Goal: Find specific page/section: Find specific page/section

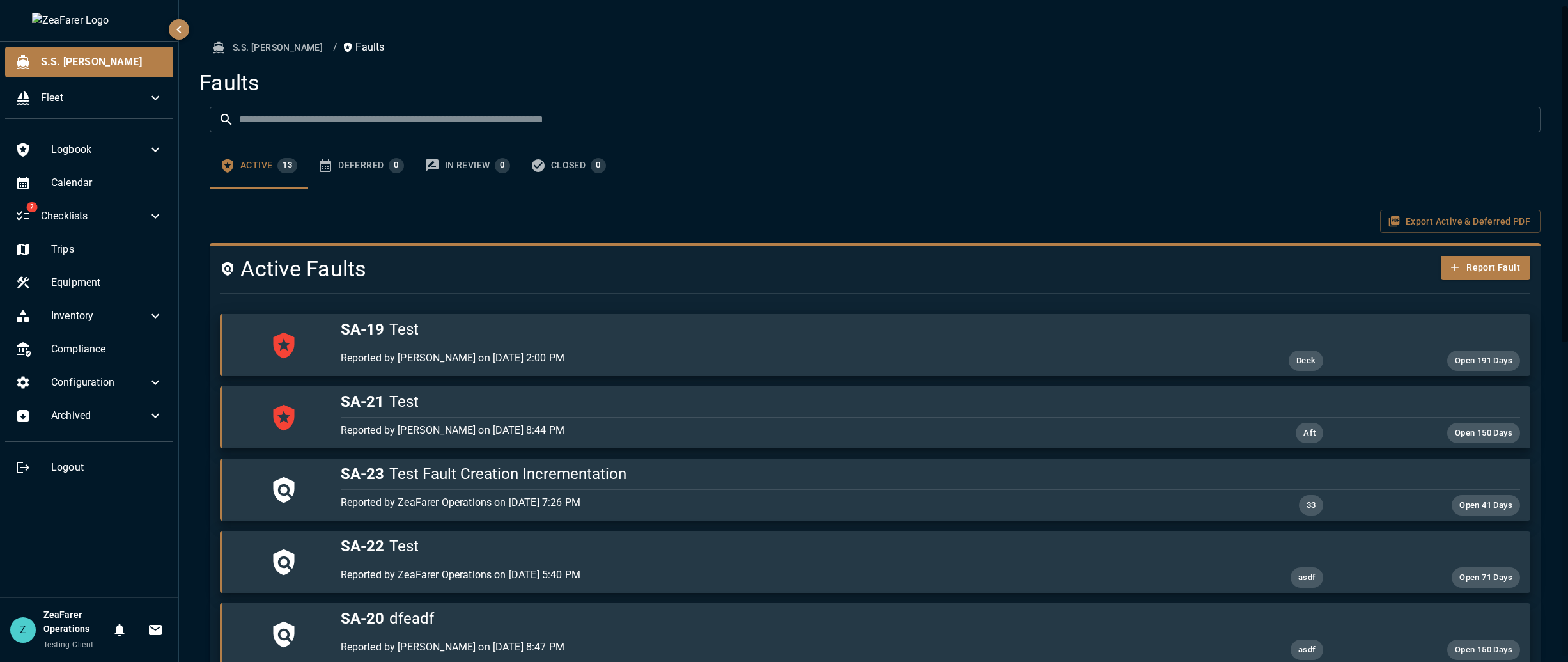
click at [368, 211] on div "Export Active & Deferred PDF" at bounding box center [875, 221] width 1331 height 24
click at [577, 165] on div "Closed 0" at bounding box center [579, 165] width 55 height 15
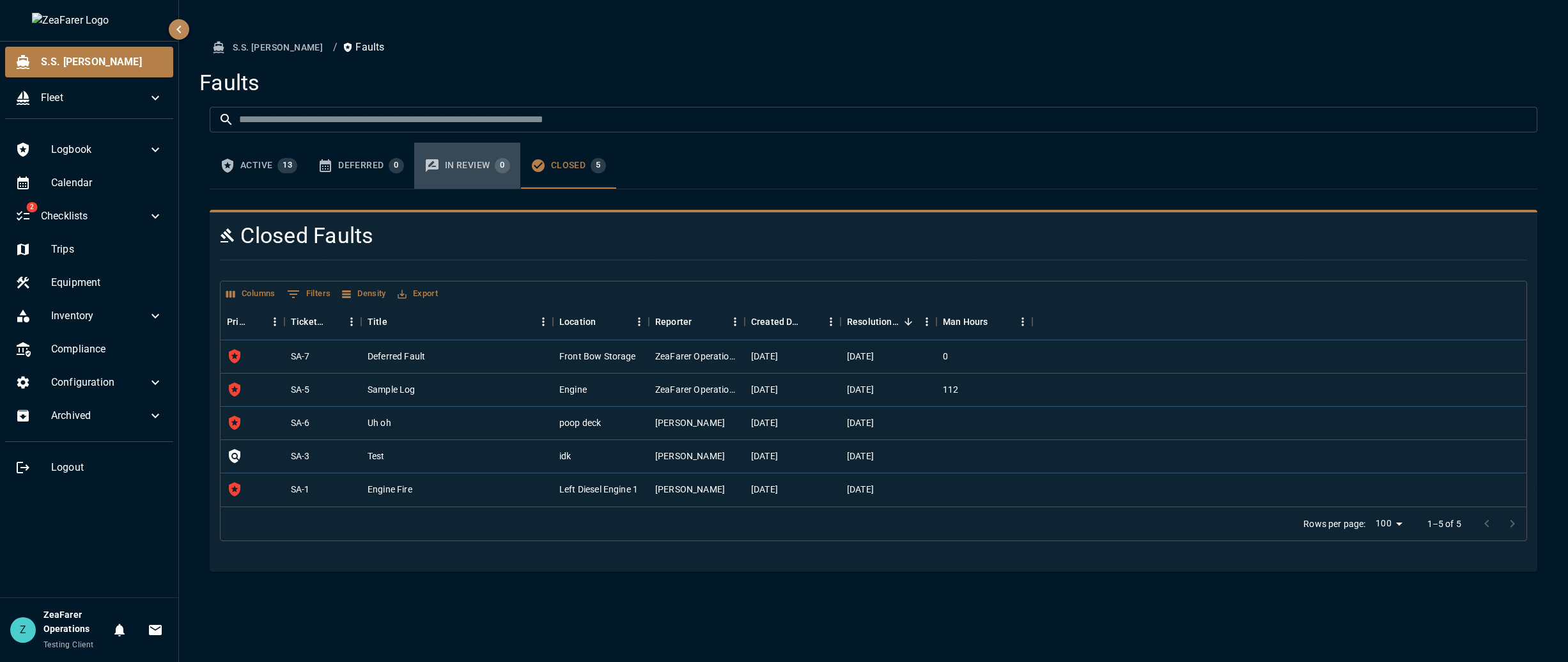
click at [449, 173] on button "In Review 0" at bounding box center [468, 166] width 106 height 46
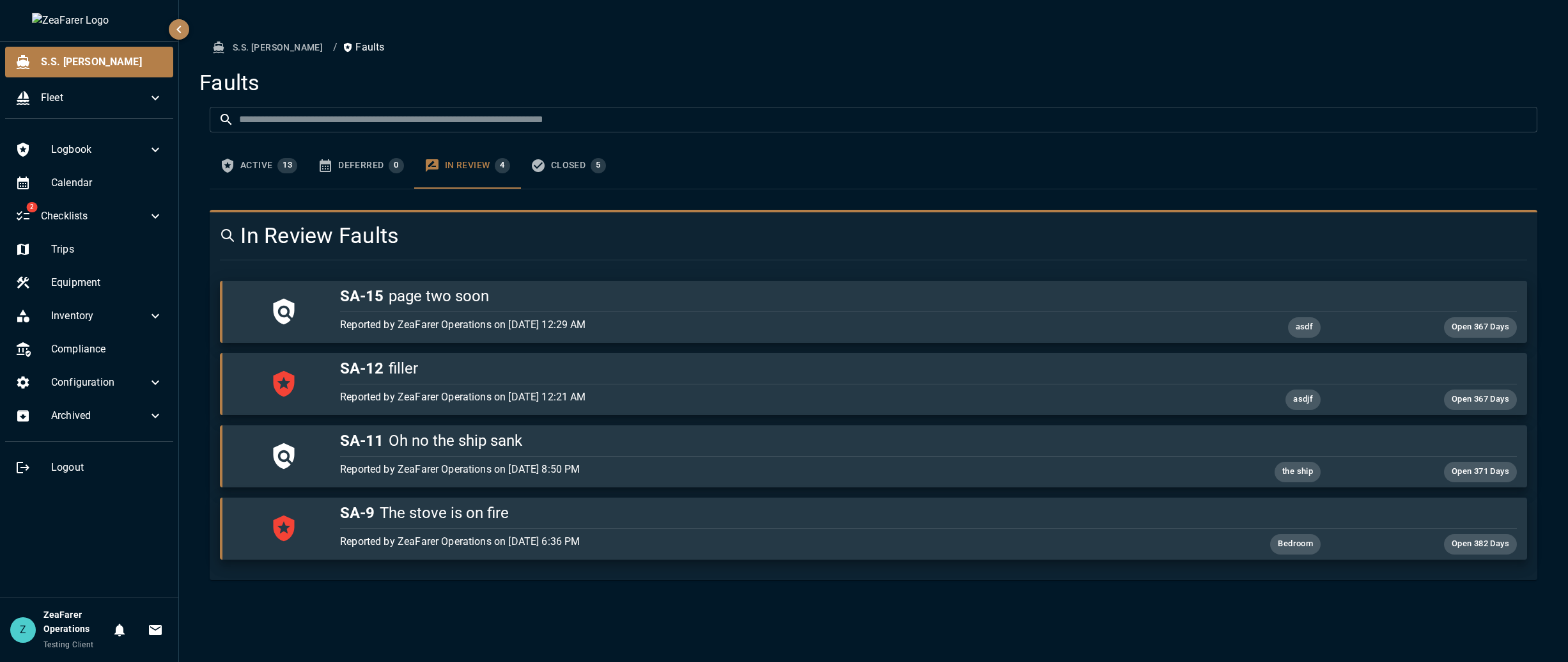
click at [374, 172] on div "Deferred 0" at bounding box center [371, 165] width 66 height 15
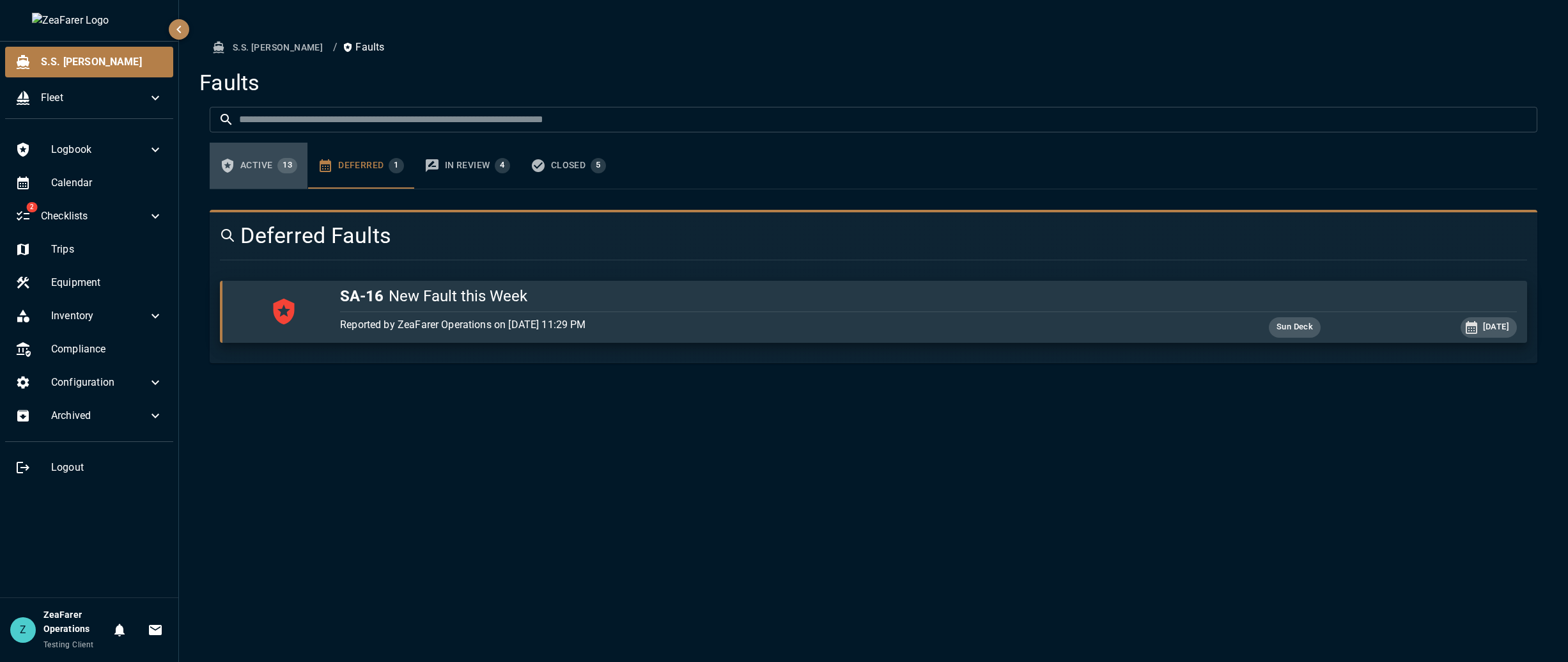
click at [230, 169] on icon "faults tabs" at bounding box center [227, 166] width 12 height 14
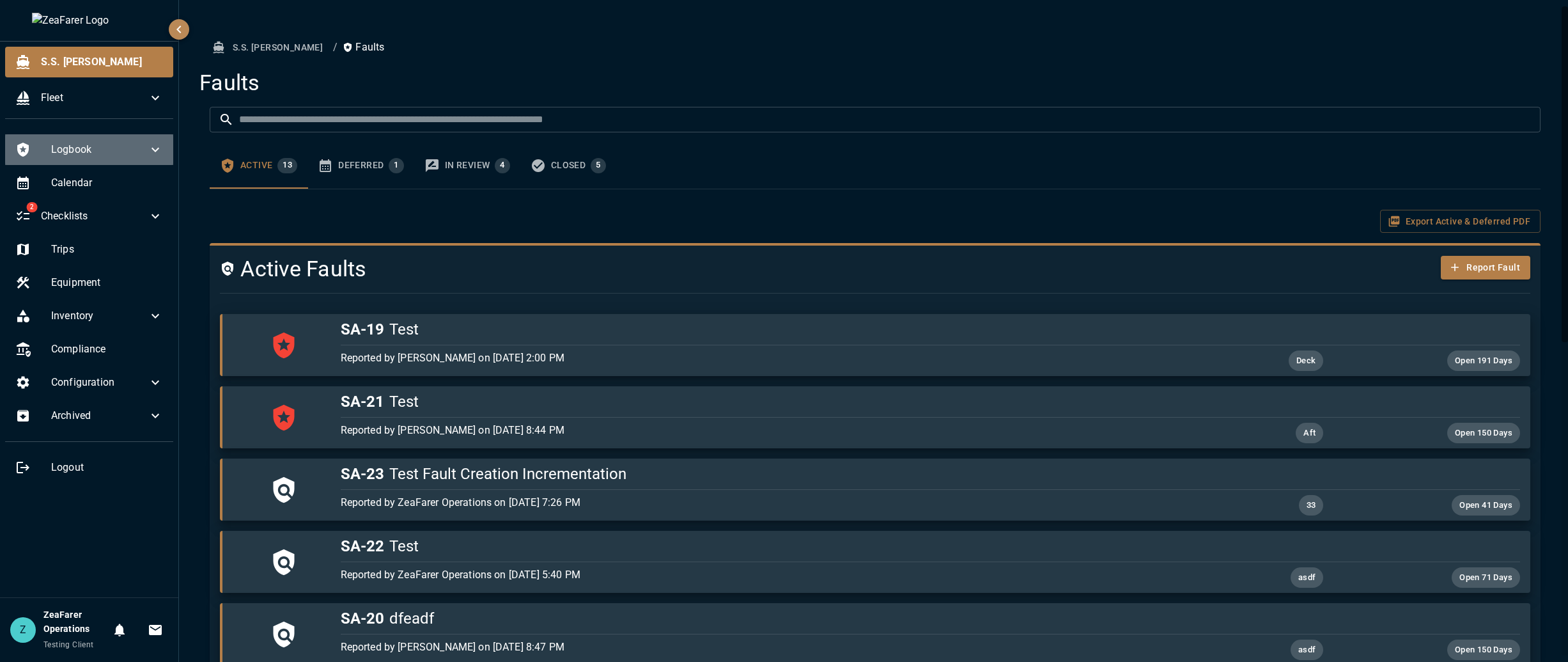
click at [94, 158] on div "Logbook" at bounding box center [89, 149] width 168 height 31
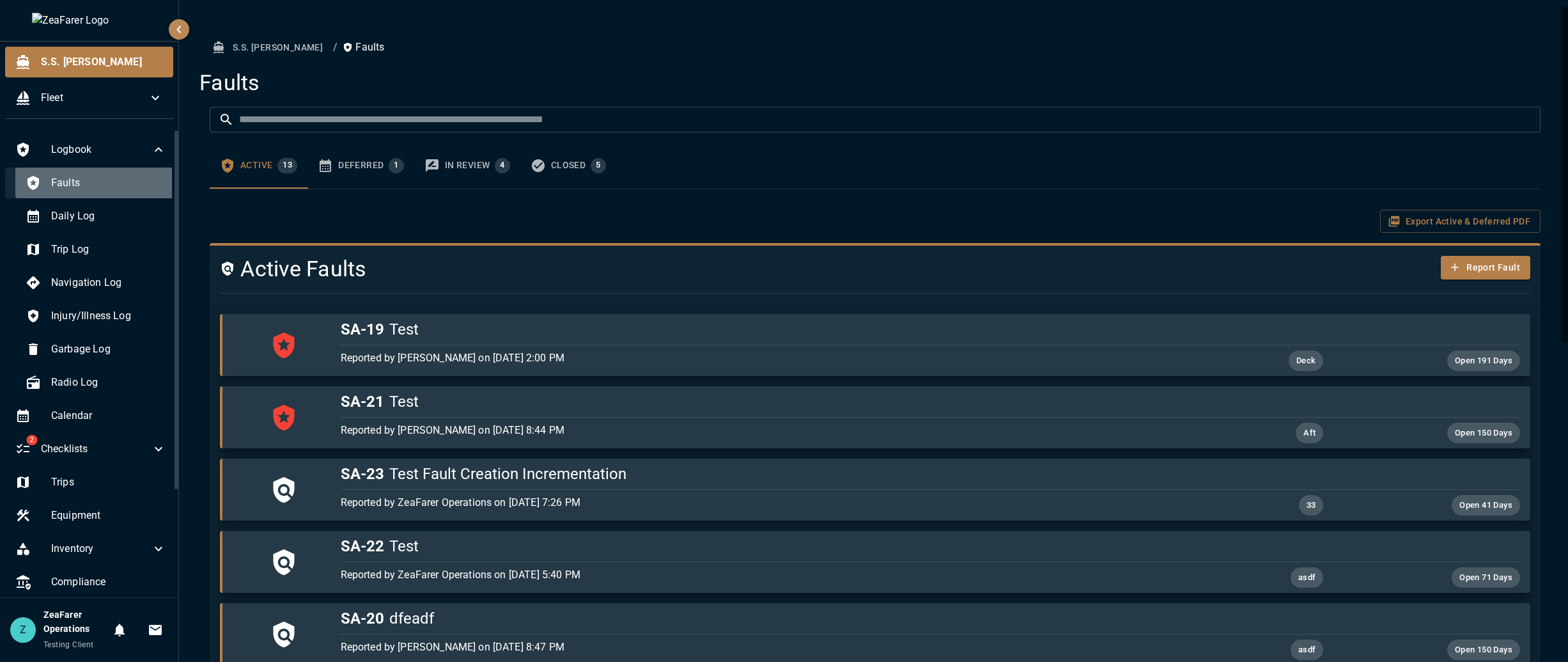
click at [95, 189] on span "Faults" at bounding box center [109, 182] width 115 height 15
click at [80, 224] on span "Daily Log" at bounding box center [109, 216] width 115 height 15
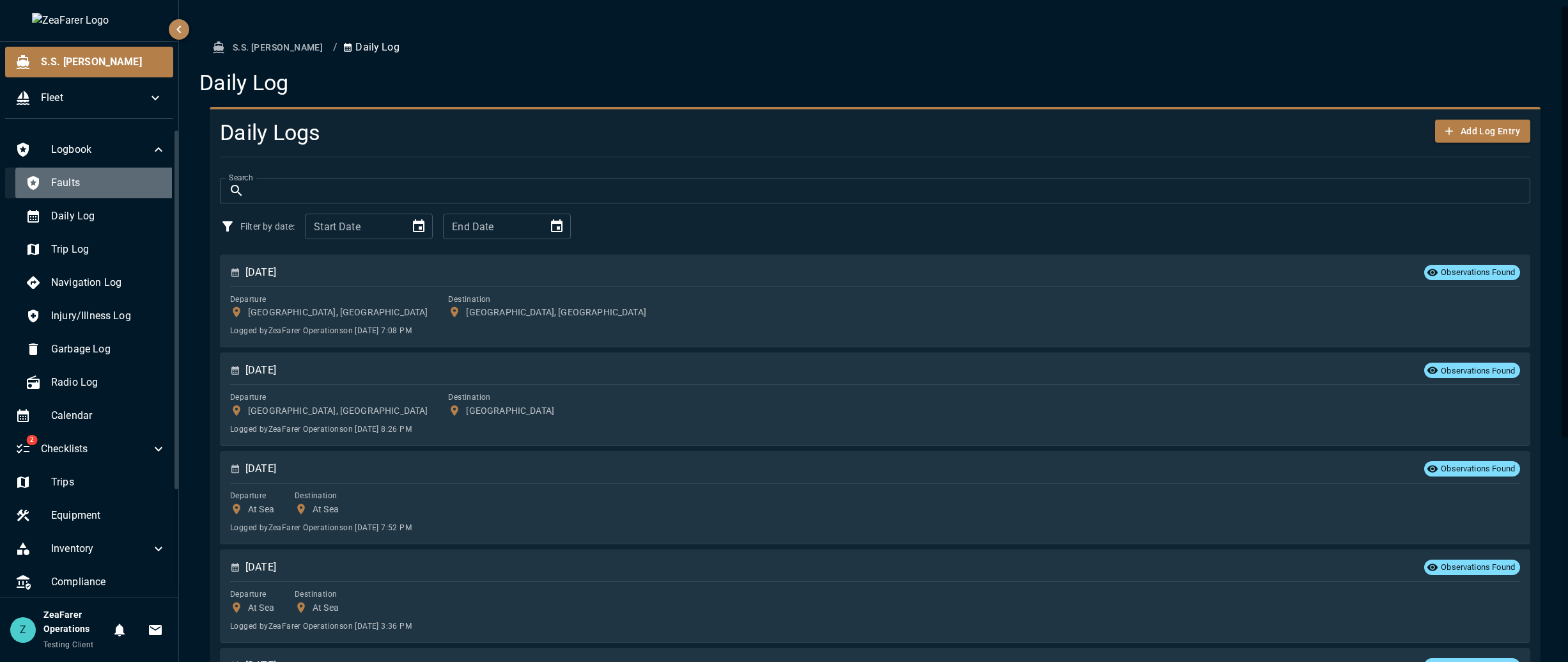
click at [98, 184] on span "Faults" at bounding box center [109, 182] width 115 height 15
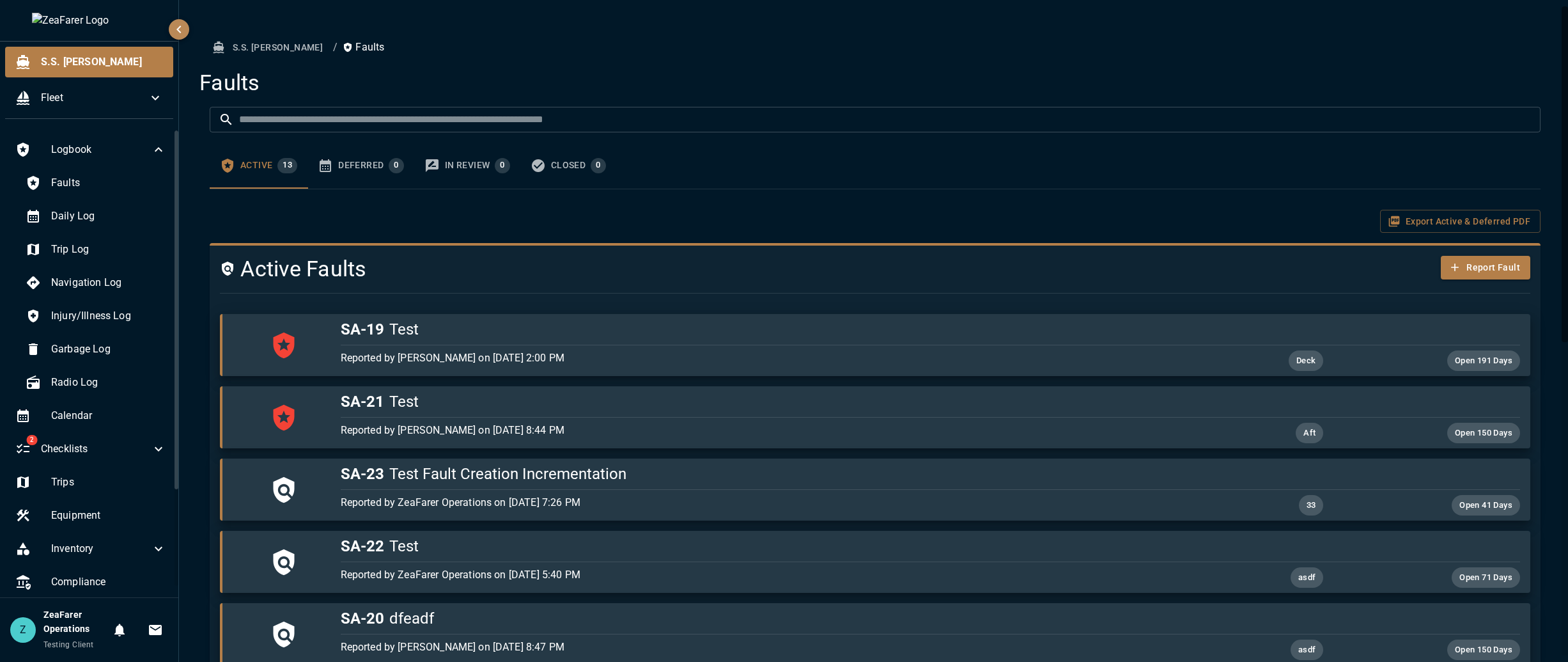
click at [429, 127] on input "text" at bounding box center [889, 119] width 1302 height 26
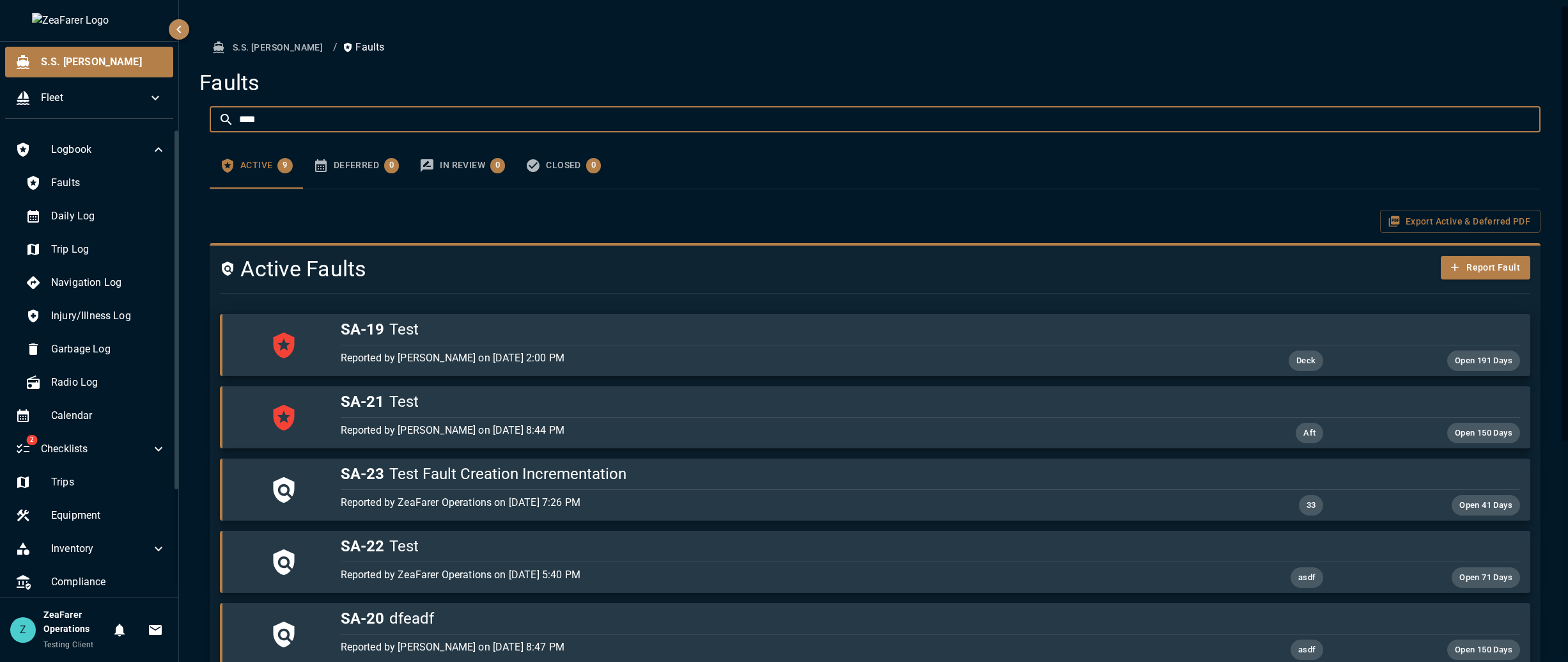
type input "****"
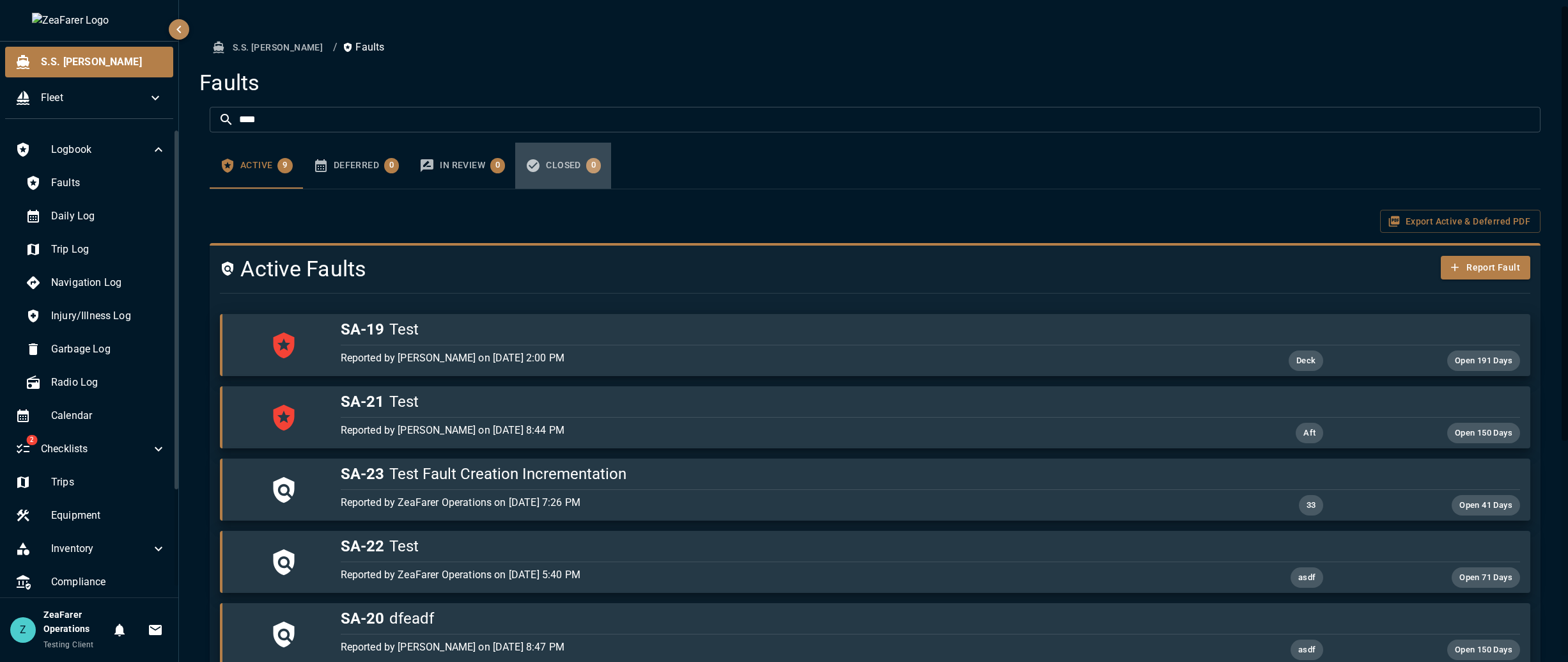
click at [578, 170] on div "Closed 0" at bounding box center [573, 165] width 55 height 15
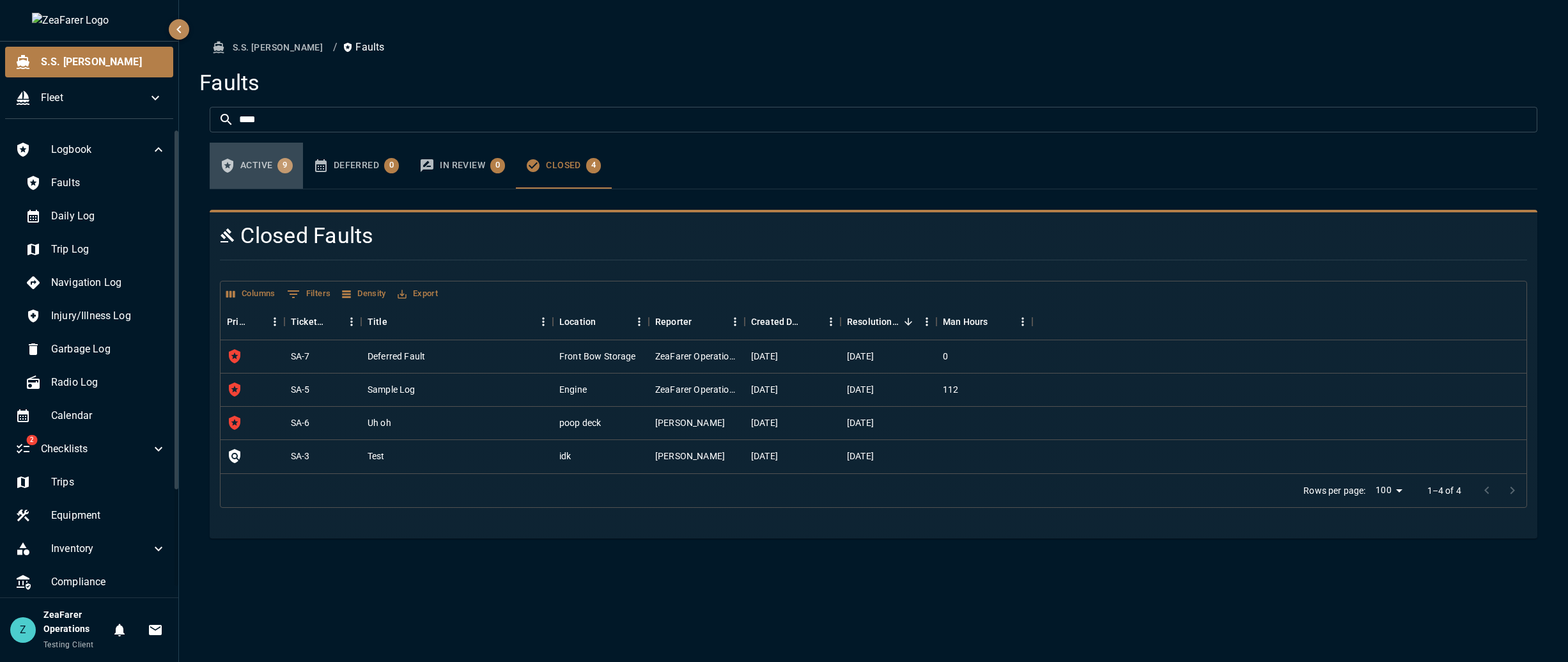
click at [275, 176] on button "Active 9" at bounding box center [256, 166] width 93 height 46
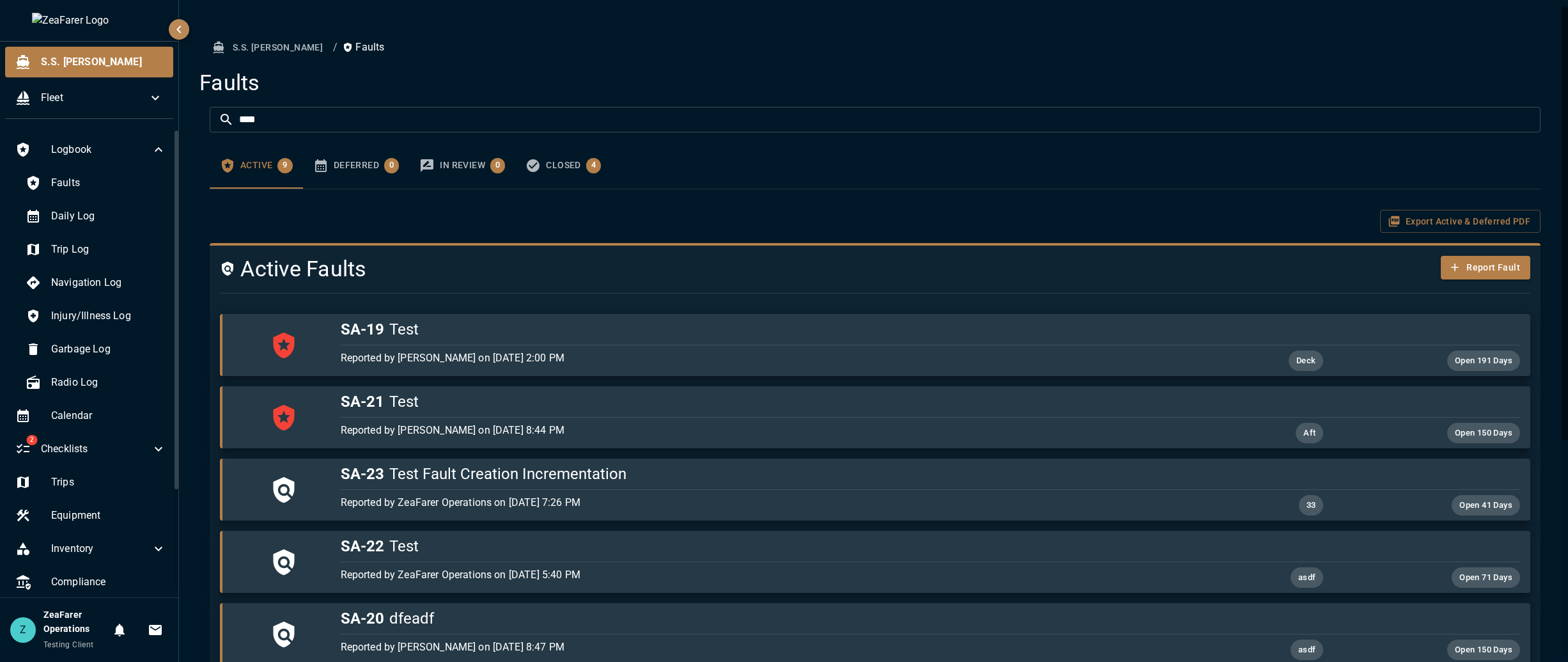
click at [279, 122] on input "****" at bounding box center [889, 119] width 1302 height 26
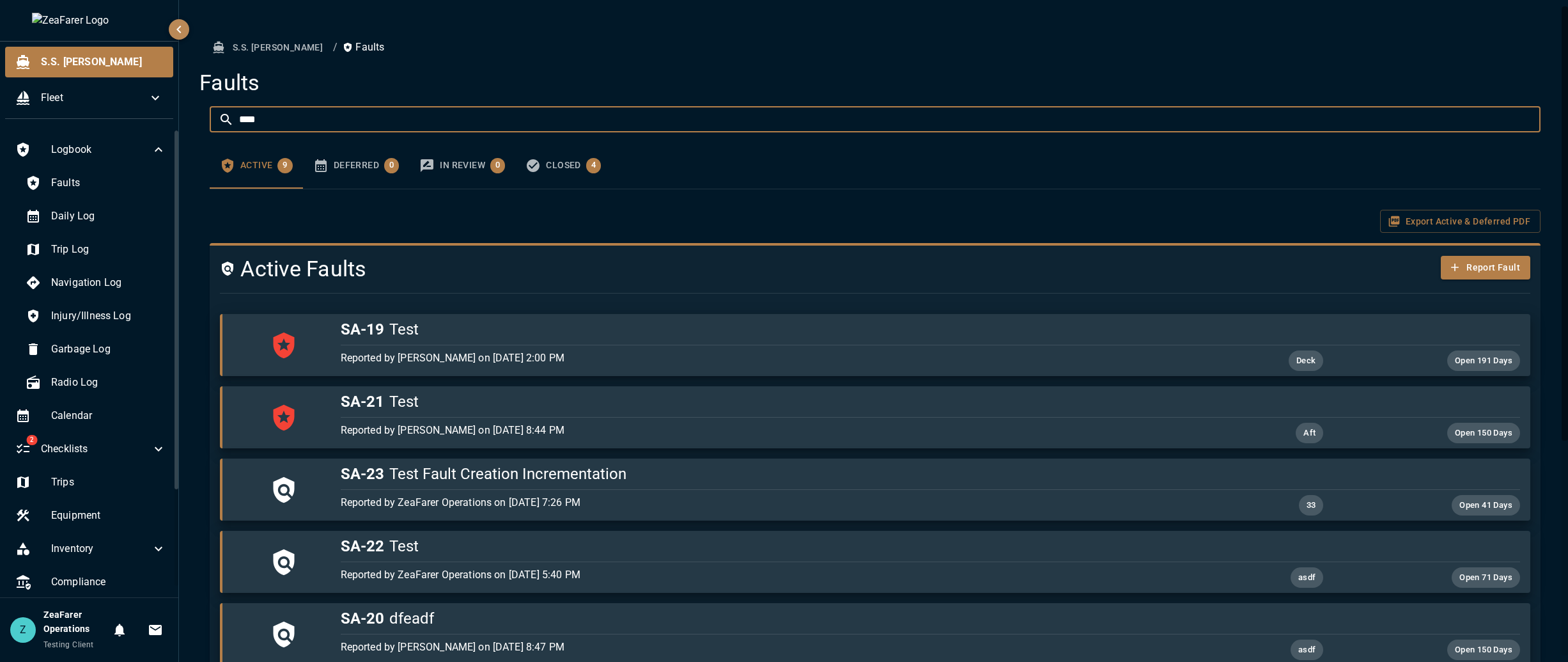
click at [279, 122] on input "****" at bounding box center [889, 119] width 1302 height 26
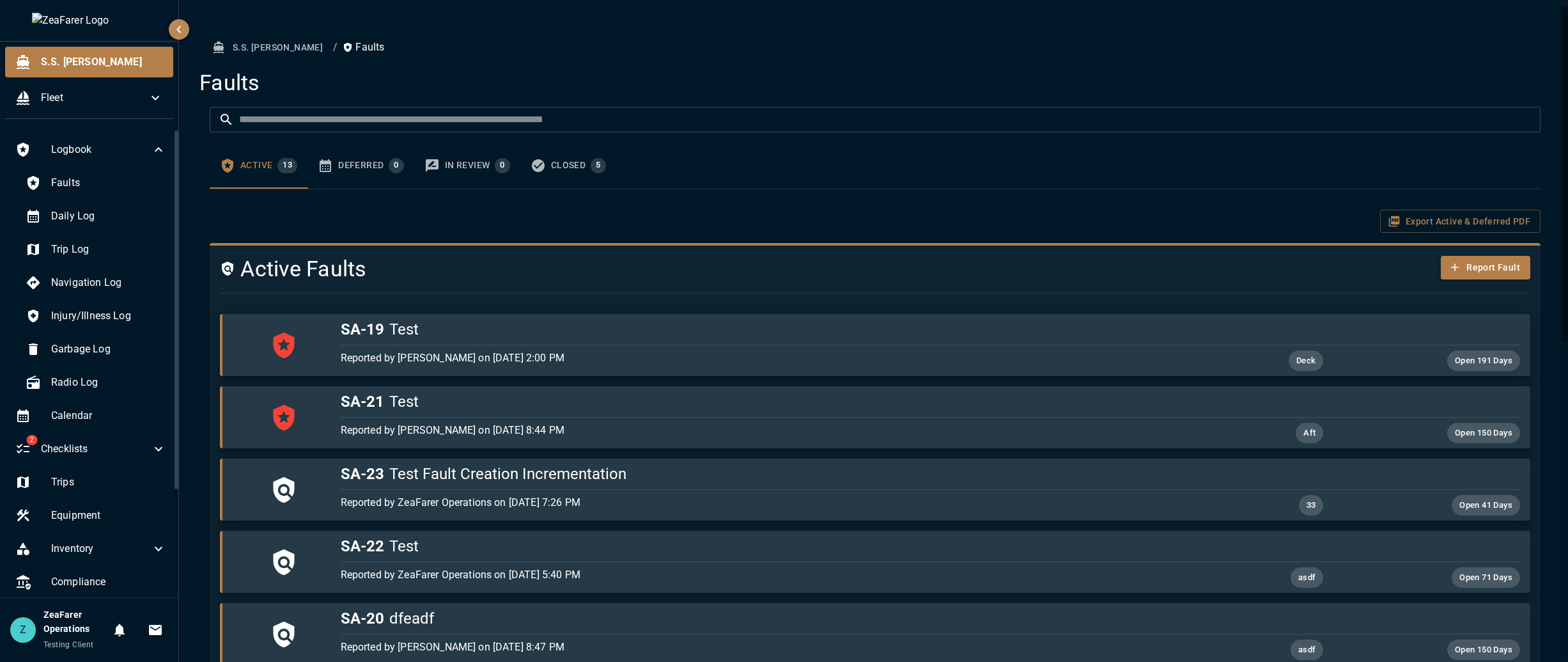
click at [432, 229] on div "Export Active & Deferred PDF" at bounding box center [875, 221] width 1331 height 24
click at [353, 164] on div "Deferred 0" at bounding box center [371, 165] width 66 height 15
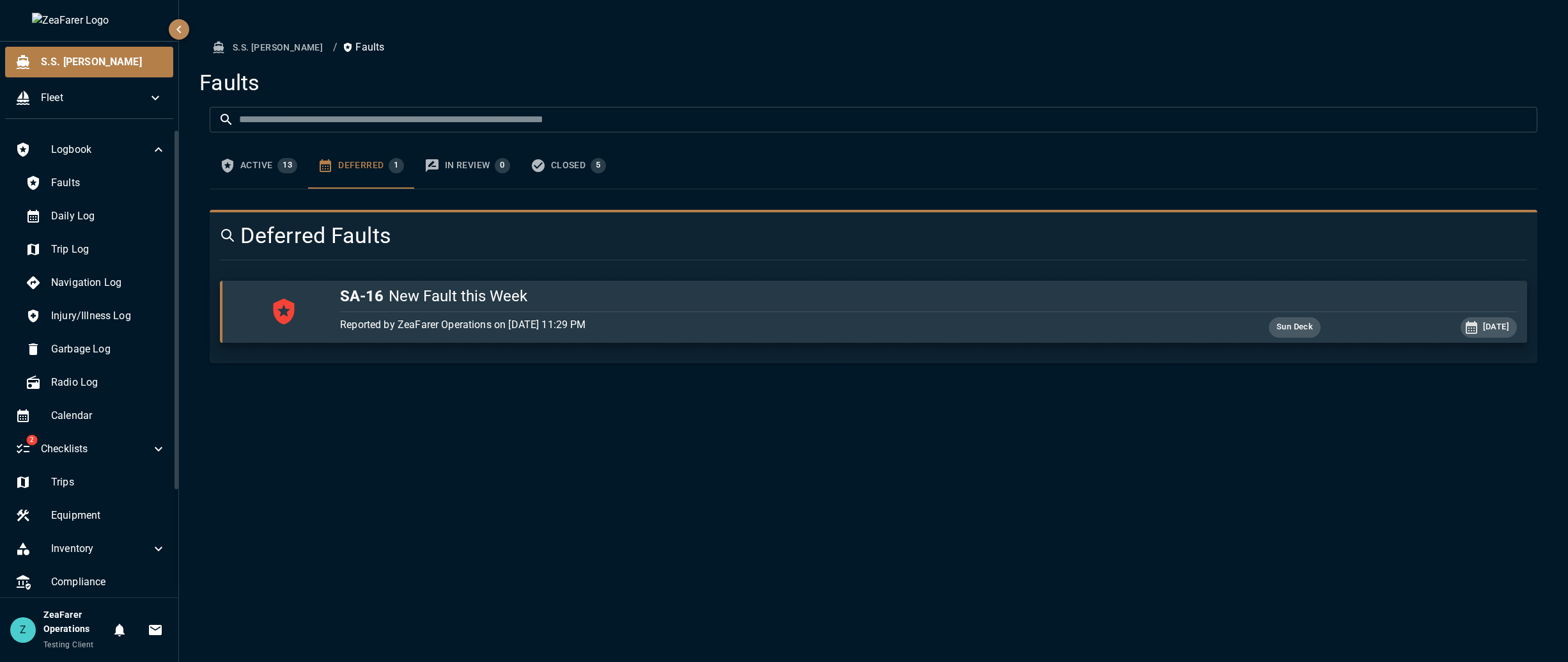
click at [474, 167] on div "In Review 0" at bounding box center [477, 165] width 65 height 15
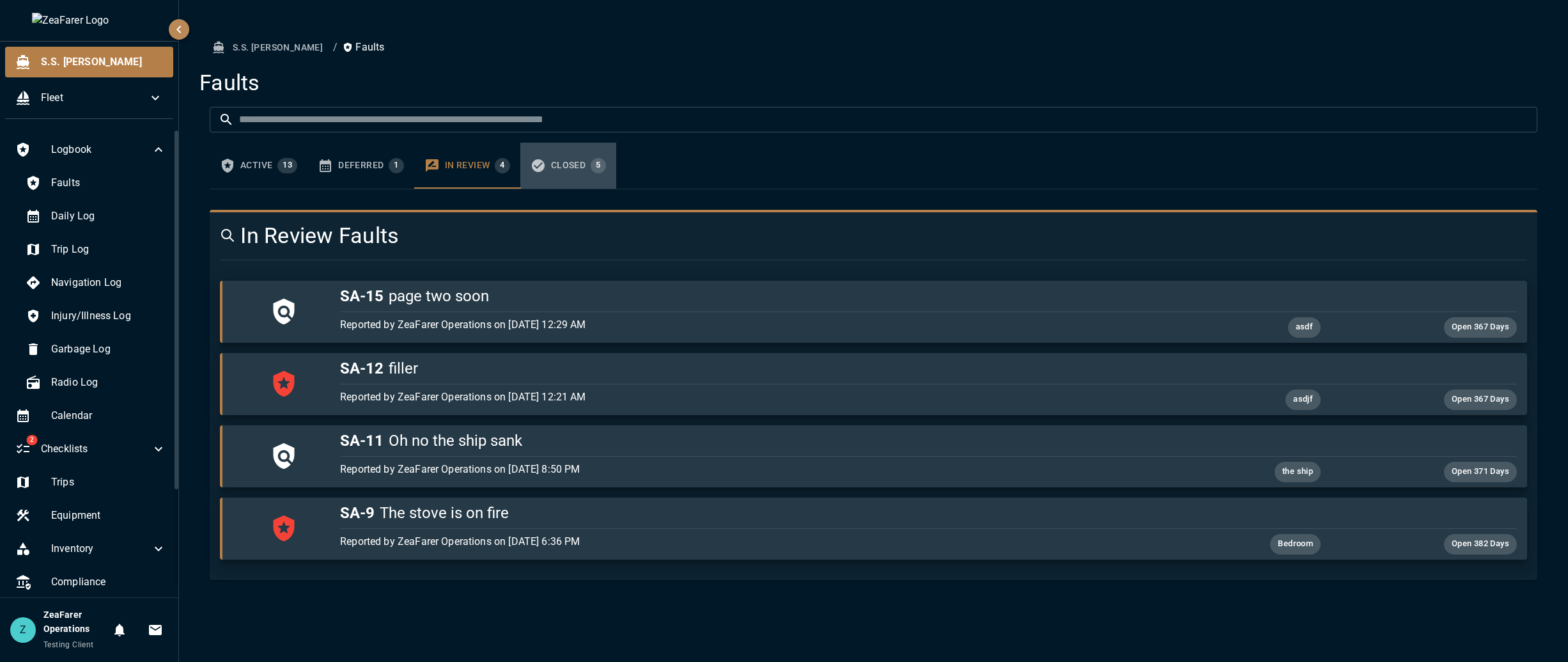
click at [571, 167] on div "Closed 5" at bounding box center [579, 165] width 55 height 15
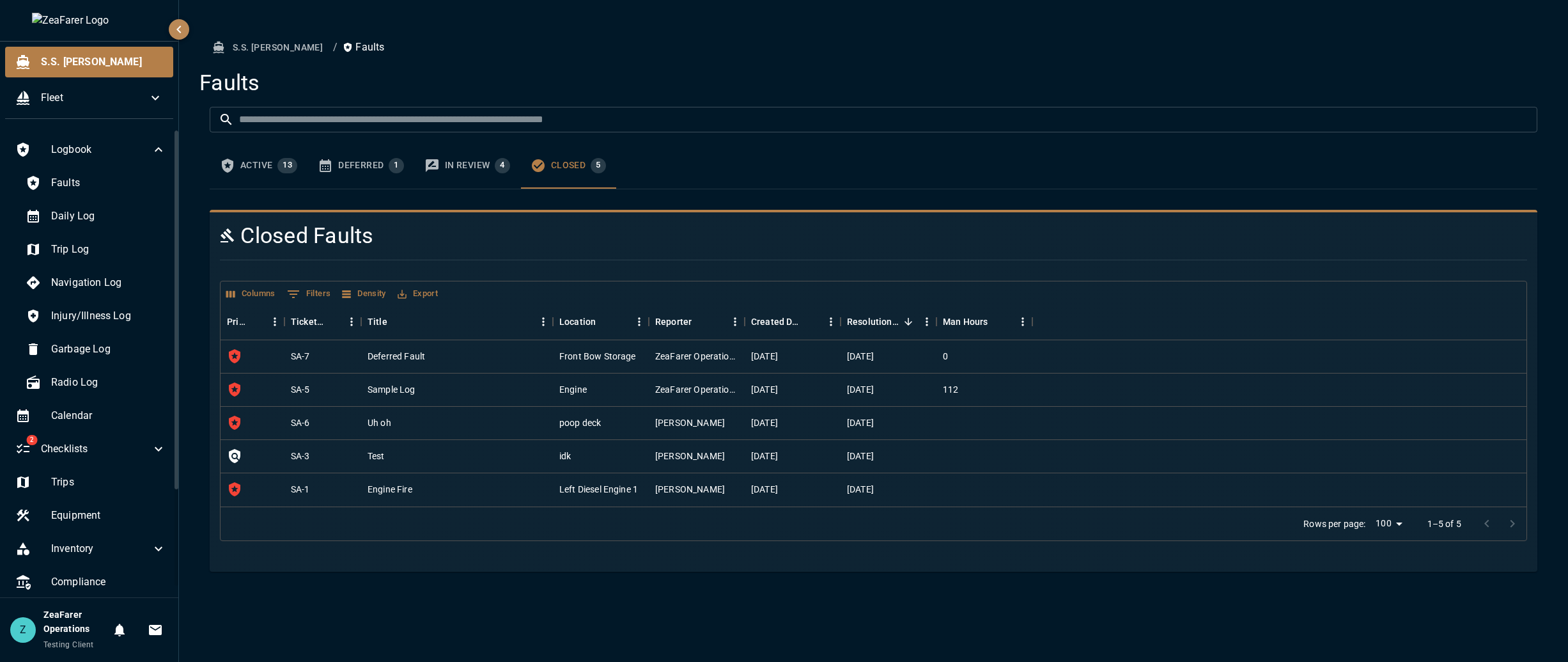
click at [301, 177] on button "Active 13" at bounding box center [258, 166] width 98 height 46
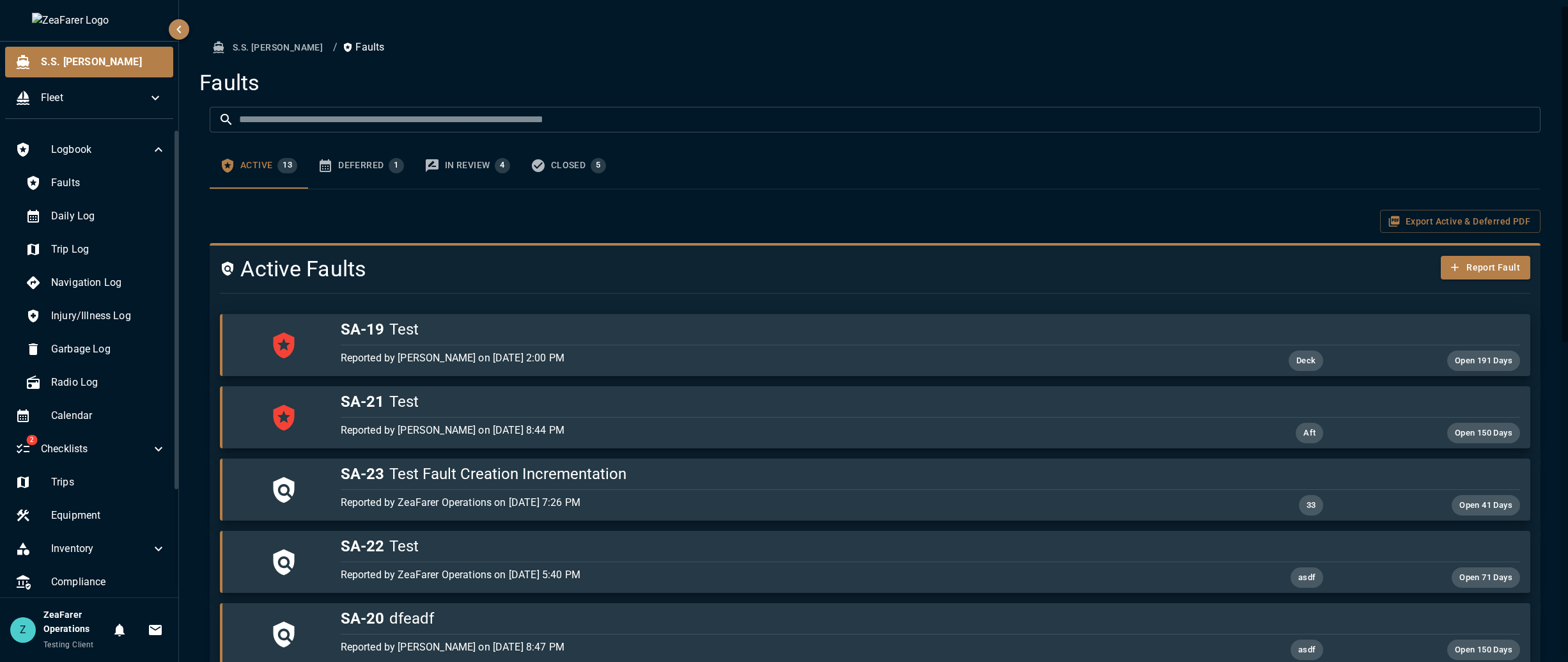
click at [683, 28] on div "S.S. [PERSON_NAME] / Faults Faults ​ ​ Active 13 Deferred 1 In Review 4 Closed …" at bounding box center [875, 639] width 1392 height 1279
click at [540, 50] on ol "S.S. [PERSON_NAME] / Faults" at bounding box center [875, 47] width 1331 height 24
drag, startPoint x: 645, startPoint y: 44, endPoint x: 616, endPoint y: 47, distance: 29.2
click at [645, 44] on ol "S.S. [PERSON_NAME] / Faults" at bounding box center [875, 47] width 1331 height 24
